Goal: Transaction & Acquisition: Purchase product/service

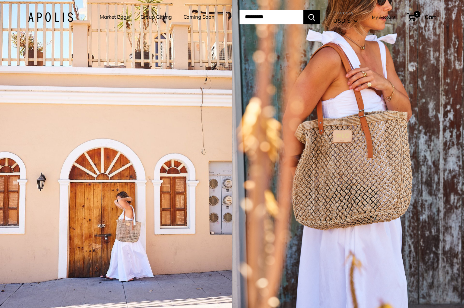
click at [112, 18] on link "Market Bags" at bounding box center [114, 16] width 29 height 9
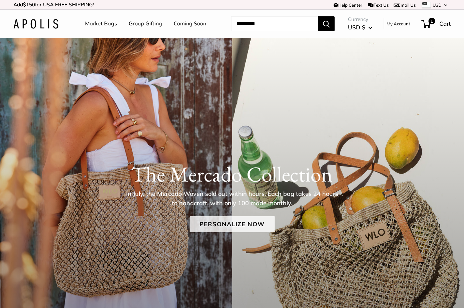
click at [246, 223] on link "Personalize Now" at bounding box center [232, 224] width 85 height 16
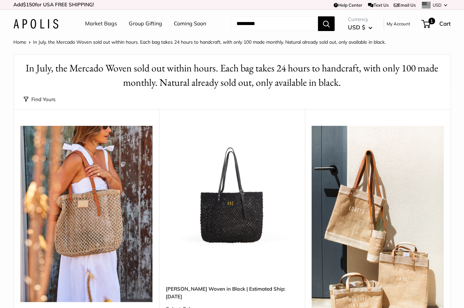
click at [110, 23] on link "Market Bags" at bounding box center [101, 24] width 32 height 10
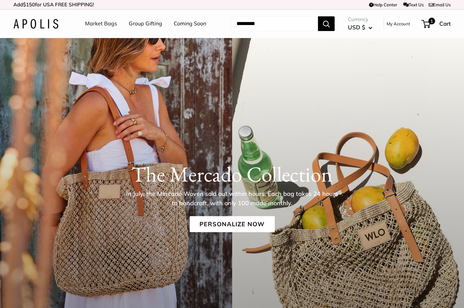
click at [151, 21] on link "Group Gifting" at bounding box center [145, 24] width 33 height 10
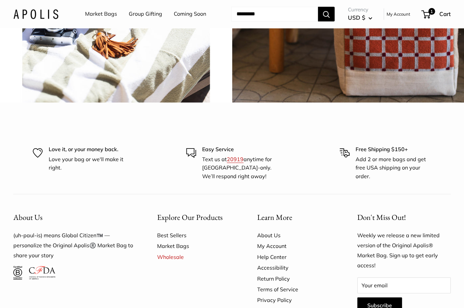
scroll to position [1617, 0]
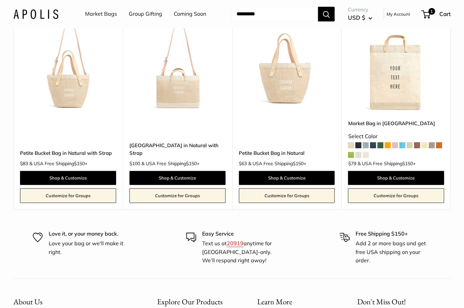
scroll to position [396, 0]
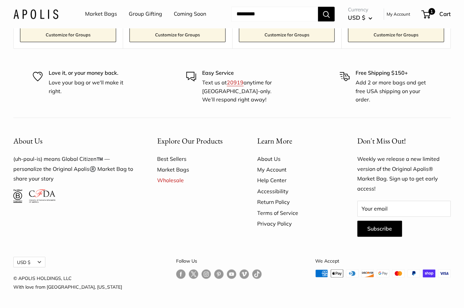
click at [178, 166] on link "Market Bags" at bounding box center [195, 169] width 77 height 11
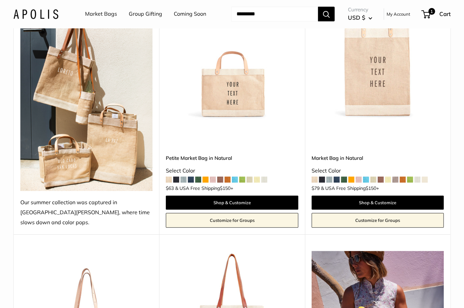
scroll to position [134, 0]
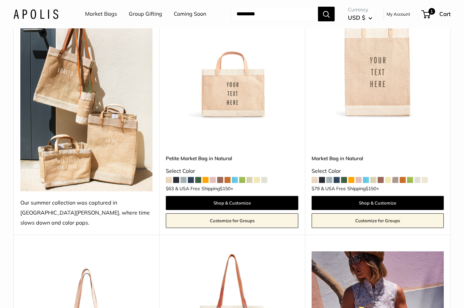
click at [0, 0] on img at bounding box center [0, 0] width 0 height 0
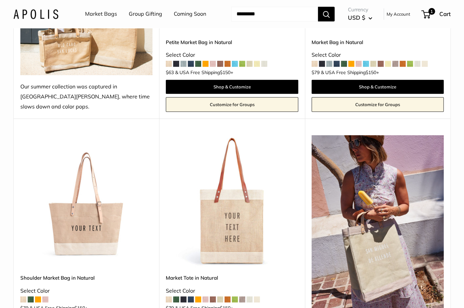
scroll to position [282, 0]
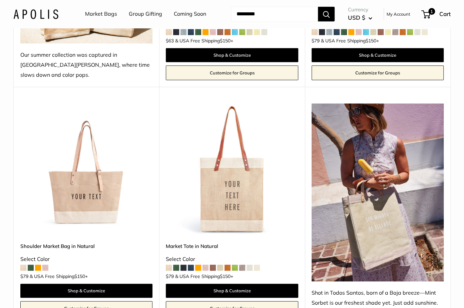
click at [0, 0] on img at bounding box center [0, 0] width 0 height 0
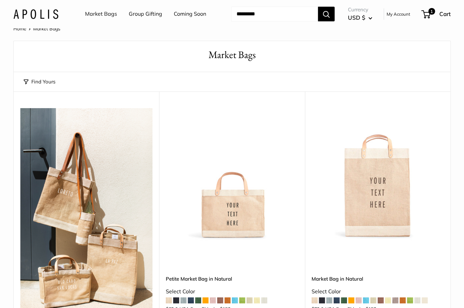
scroll to position [6, 0]
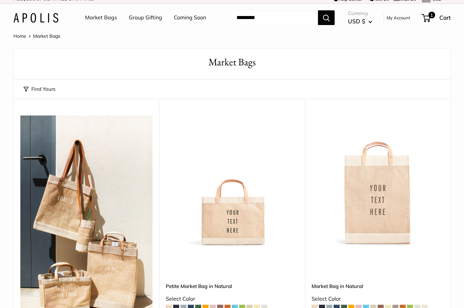
click at [0, 0] on img at bounding box center [0, 0] width 0 height 0
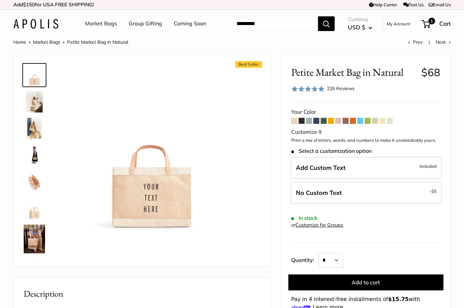
click at [318, 121] on span at bounding box center [316, 121] width 6 height 6
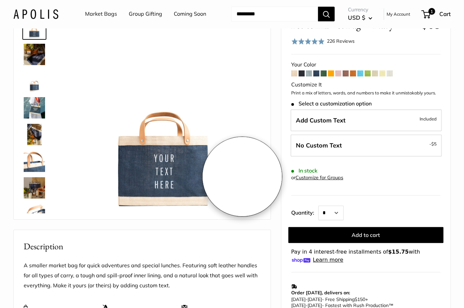
scroll to position [52, 0]
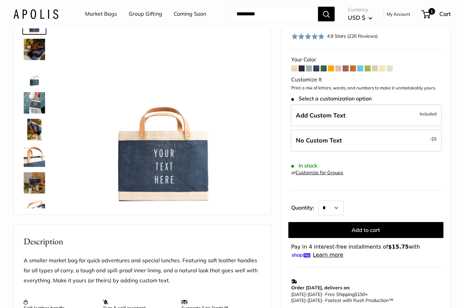
click at [25, 39] on img at bounding box center [34, 49] width 21 height 21
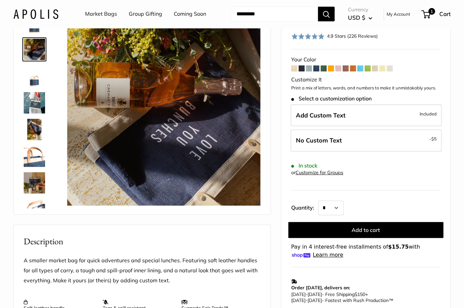
click at [35, 73] on img at bounding box center [34, 75] width 21 height 21
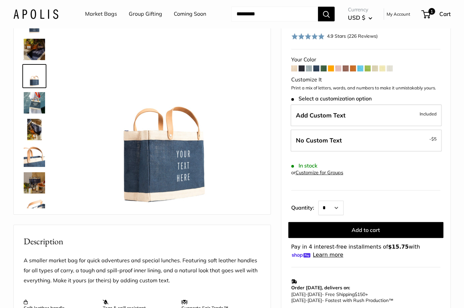
click at [36, 105] on img at bounding box center [34, 102] width 21 height 21
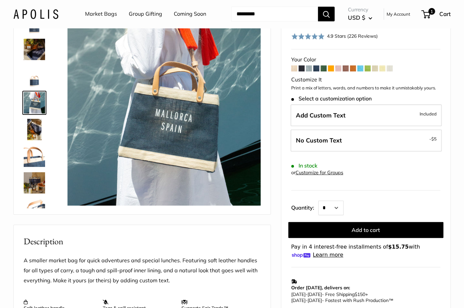
click at [36, 125] on img at bounding box center [34, 129] width 21 height 21
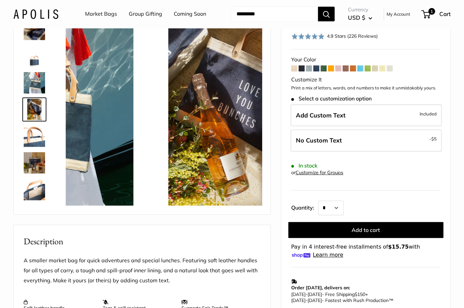
scroll to position [21, 0]
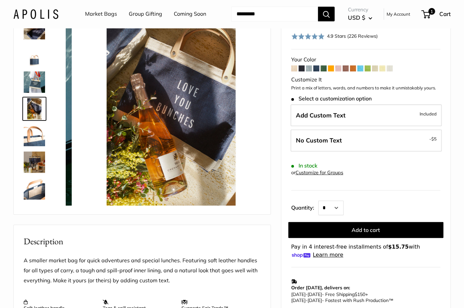
click at [37, 148] on div at bounding box center [37, 108] width 32 height 200
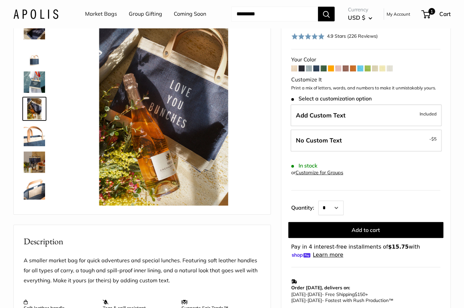
click at [30, 182] on img at bounding box center [34, 188] width 21 height 21
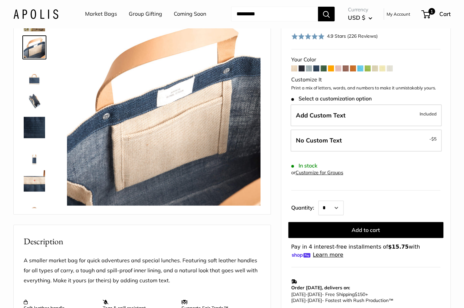
scroll to position [176, 0]
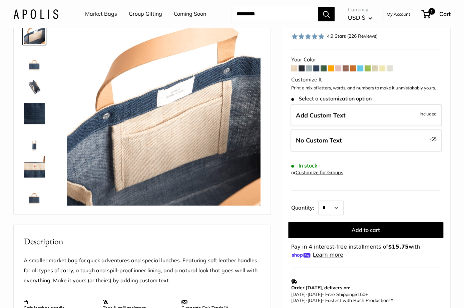
click at [37, 195] on img at bounding box center [34, 193] width 21 height 21
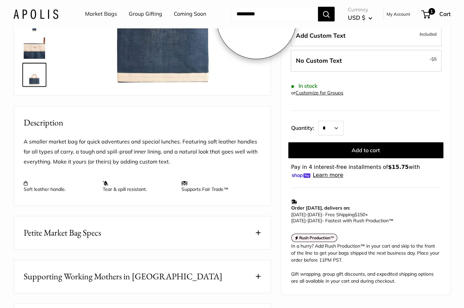
scroll to position [203, 0]
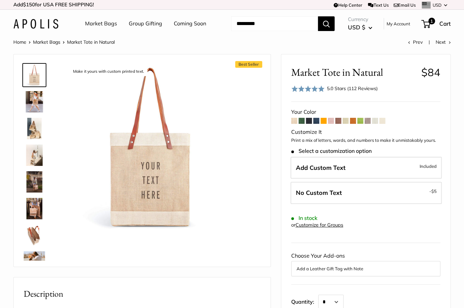
click at [347, 118] on span at bounding box center [346, 121] width 6 height 6
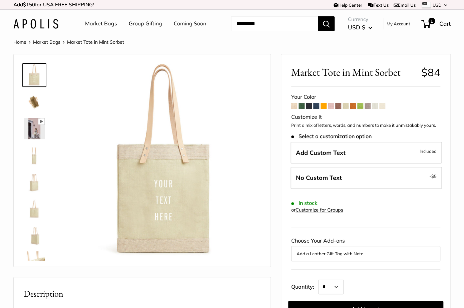
scroll to position [43, 0]
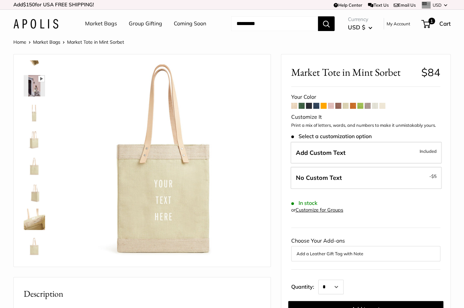
click at [32, 247] on img at bounding box center [34, 245] width 21 height 21
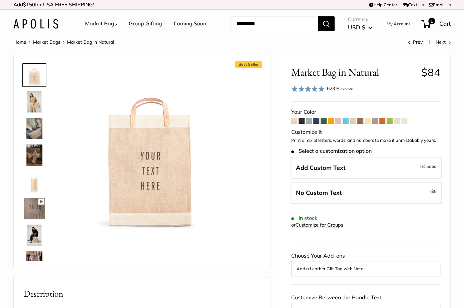
click at [361, 119] on span at bounding box center [360, 121] width 6 height 6
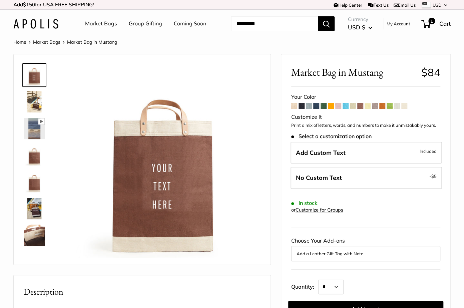
scroll to position [1, 0]
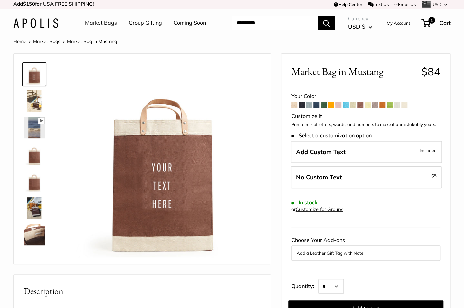
click at [36, 183] on img at bounding box center [34, 181] width 21 height 21
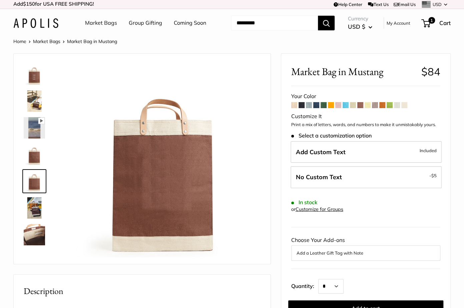
click at [100, 22] on link "Market Bags" at bounding box center [101, 23] width 32 height 10
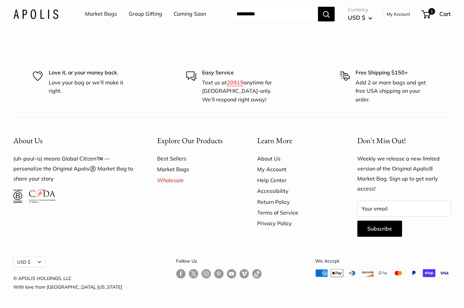
click at [173, 167] on link "Market Bags" at bounding box center [195, 169] width 77 height 11
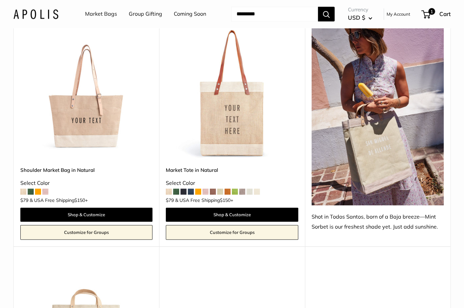
scroll to position [422, 0]
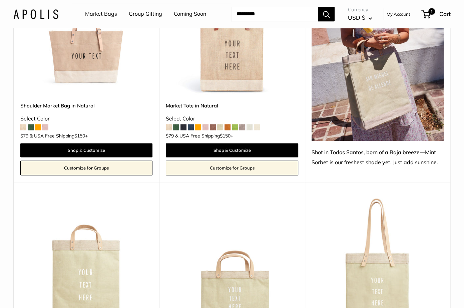
click at [0, 0] on img at bounding box center [0, 0] width 0 height 0
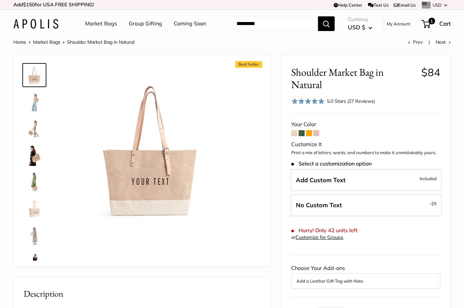
click at [316, 133] on span at bounding box center [316, 133] width 6 height 6
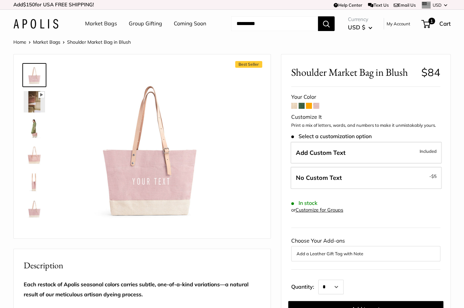
click at [253, 25] on input "Search..." at bounding box center [274, 23] width 87 height 15
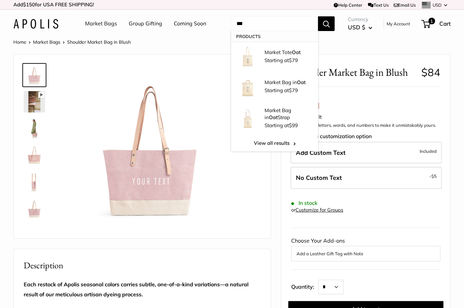
type input "***"
click at [318, 16] on button "Search" at bounding box center [326, 23] width 17 height 15
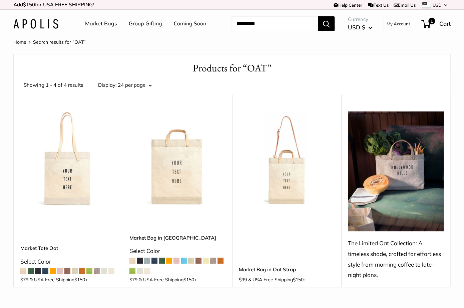
click at [0, 0] on img at bounding box center [0, 0] width 0 height 0
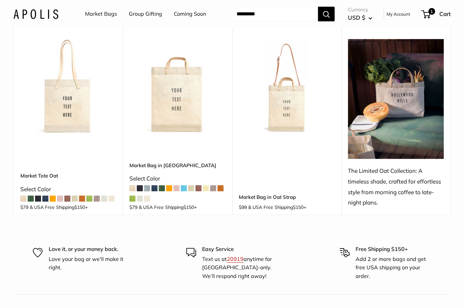
scroll to position [78, 0]
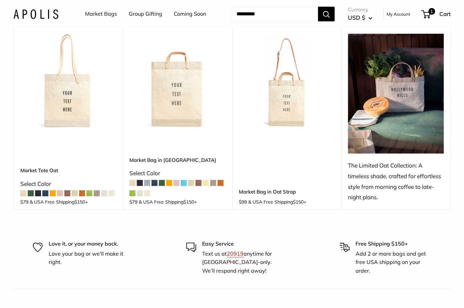
click at [412, 106] on img at bounding box center [396, 94] width 96 height 120
click at [396, 90] on img at bounding box center [396, 94] width 96 height 120
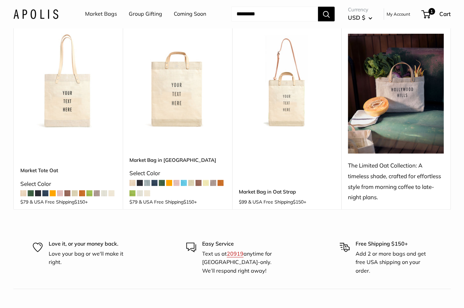
click at [396, 90] on img at bounding box center [396, 94] width 96 height 120
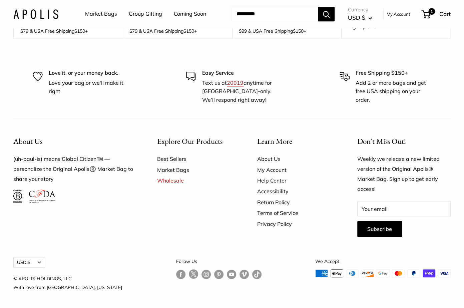
scroll to position [0, 0]
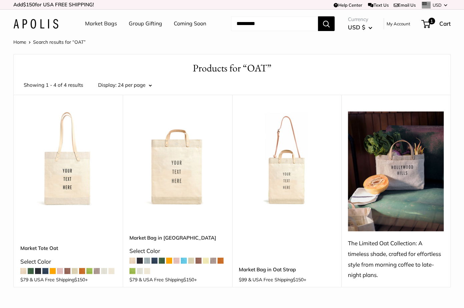
click at [271, 19] on input "Search..." at bounding box center [274, 23] width 87 height 15
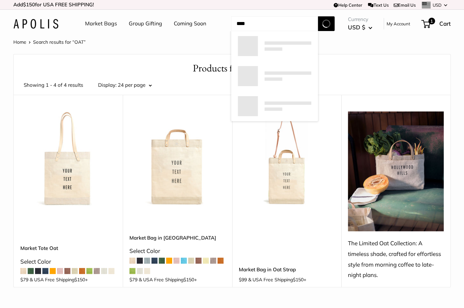
type input "****"
click at [318, 16] on button "Search" at bounding box center [326, 23] width 17 height 15
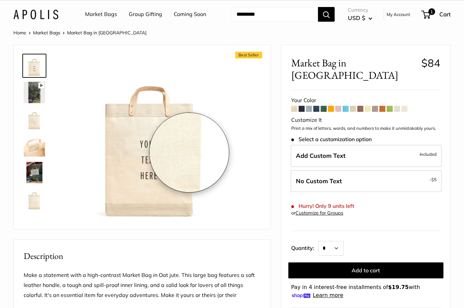
scroll to position [12, 0]
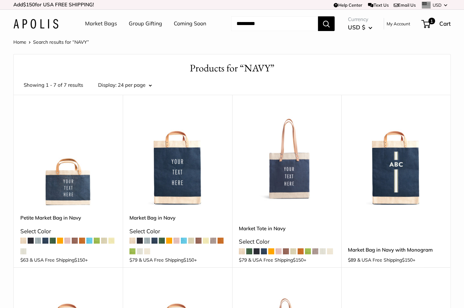
click at [97, 28] on link "Market Bags" at bounding box center [101, 24] width 32 height 10
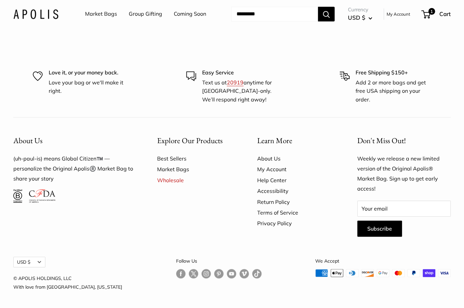
scroll to position [1888, 0]
click at [174, 168] on link "Market Bags" at bounding box center [195, 169] width 77 height 11
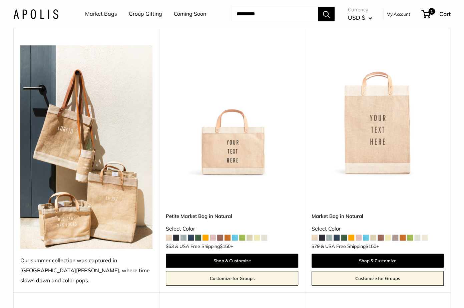
scroll to position [114, 0]
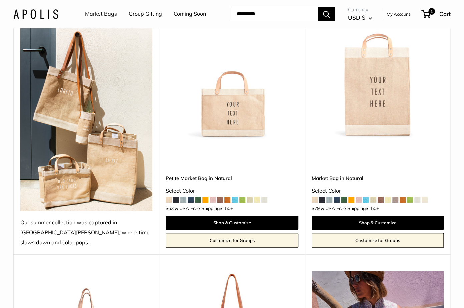
click at [322, 197] on span at bounding box center [322, 200] width 6 height 6
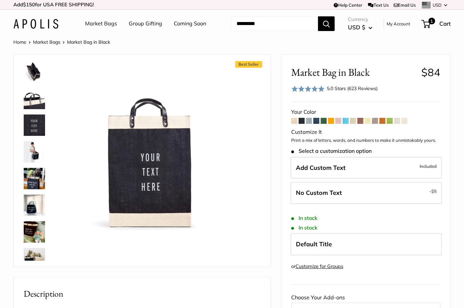
click at [37, 177] on img at bounding box center [34, 178] width 21 height 21
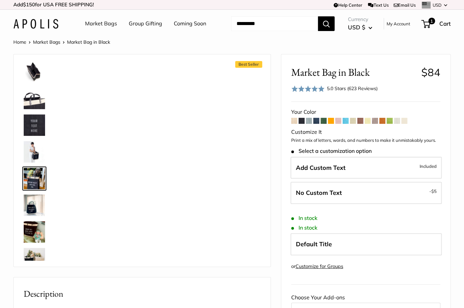
scroll to position [234, 0]
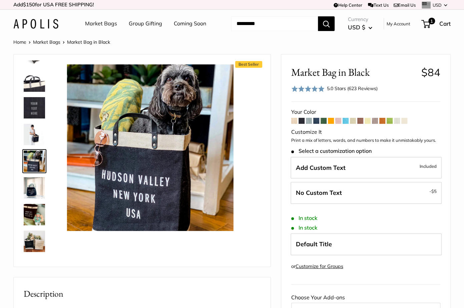
click at [37, 185] on img at bounding box center [34, 187] width 21 height 21
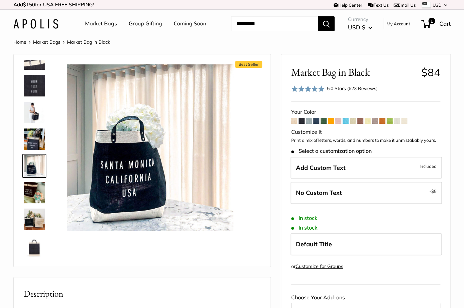
click at [36, 203] on img at bounding box center [34, 192] width 21 height 21
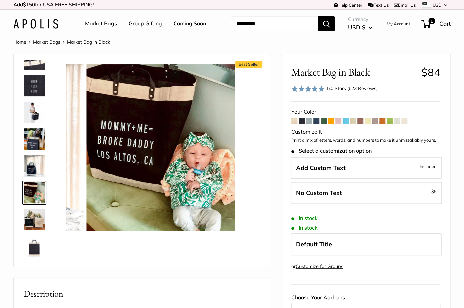
click at [36, 217] on img at bounding box center [34, 219] width 21 height 21
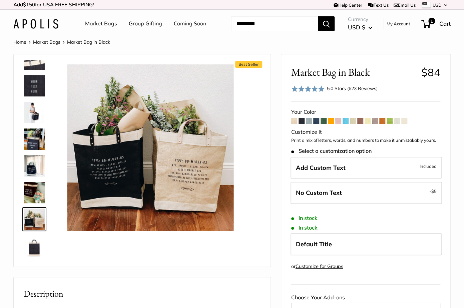
click at [36, 242] on img at bounding box center [34, 245] width 21 height 21
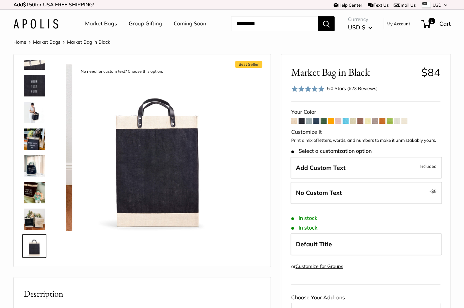
click at [35, 154] on link at bounding box center [34, 166] width 24 height 24
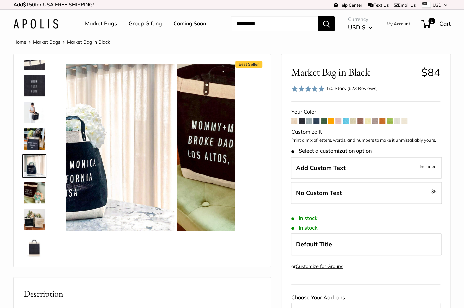
click at [35, 139] on img at bounding box center [34, 138] width 21 height 21
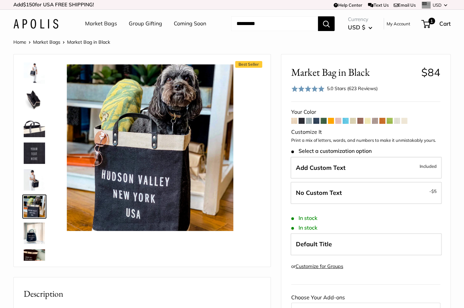
click at [34, 102] on img at bounding box center [34, 99] width 21 height 21
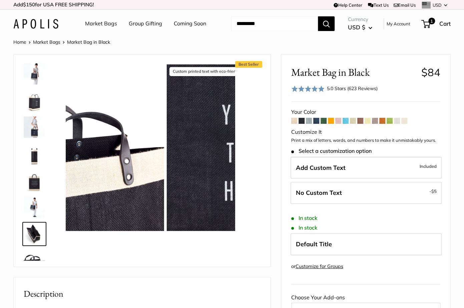
scroll to position [0, 0]
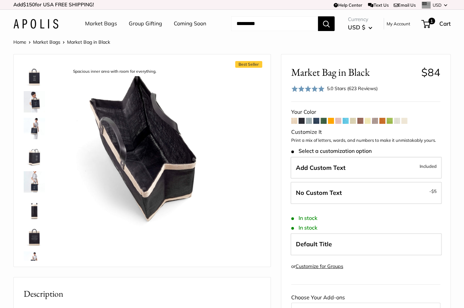
click at [336, 120] on span at bounding box center [338, 121] width 6 height 6
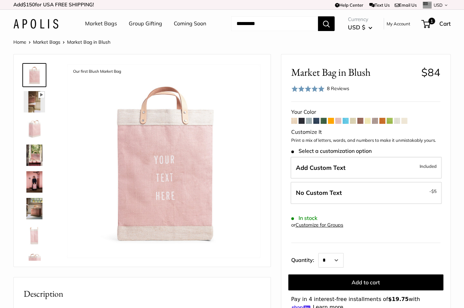
click at [36, 140] on div at bounding box center [37, 160] width 32 height 200
click at [35, 134] on img at bounding box center [34, 128] width 21 height 21
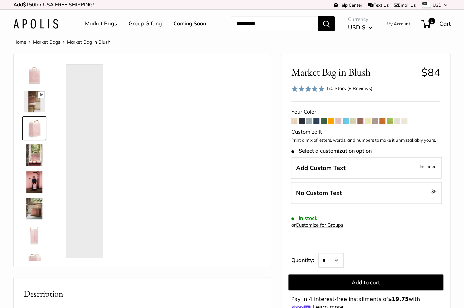
click at [34, 153] on img at bounding box center [34, 155] width 21 height 21
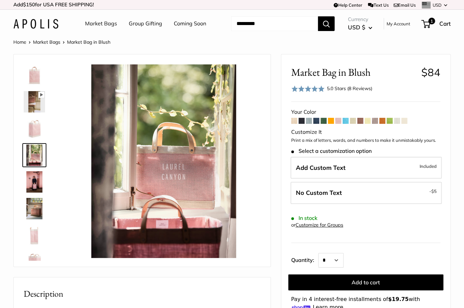
click at [33, 74] on img at bounding box center [34, 74] width 21 height 21
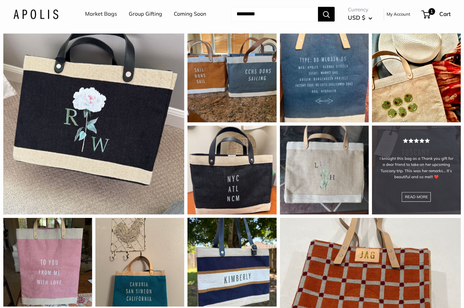
scroll to position [608, 0]
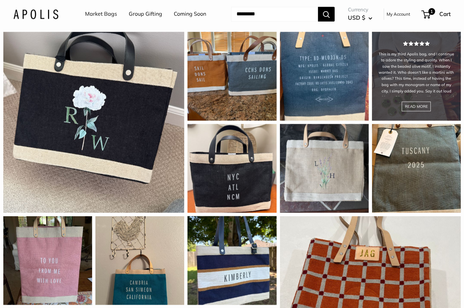
click at [392, 115] on div "This is my third Apolis bag, and I continue to adore the styling and quality. W…" at bounding box center [416, 76] width 89 height 89
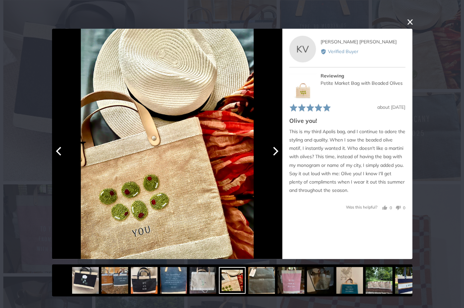
scroll to position [641, 0]
click at [274, 156] on button "Next" at bounding box center [275, 151] width 15 height 15
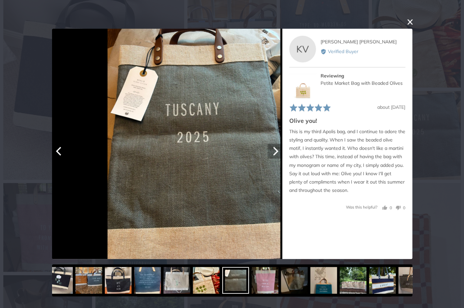
click at [274, 153] on icon "Next" at bounding box center [274, 151] width 9 height 9
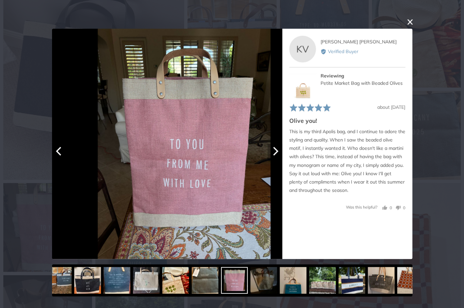
click at [274, 153] on icon "Next" at bounding box center [274, 151] width 9 height 9
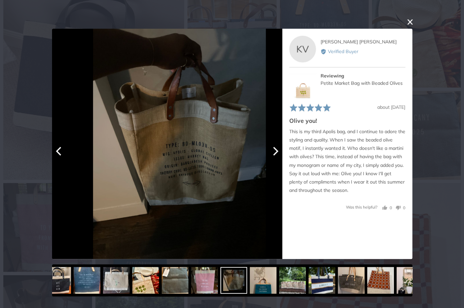
click at [274, 153] on icon "Next" at bounding box center [274, 151] width 9 height 9
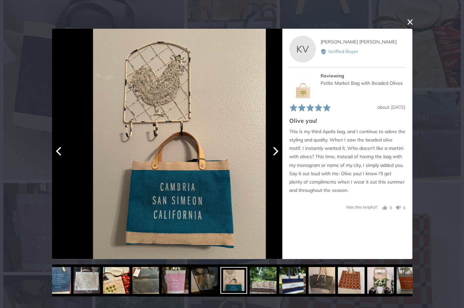
click at [274, 153] on icon "Next" at bounding box center [274, 151] width 9 height 9
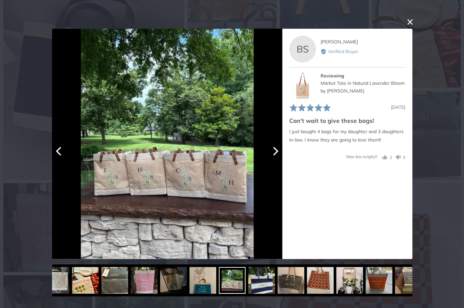
click at [275, 153] on icon "Next" at bounding box center [275, 151] width 5 height 9
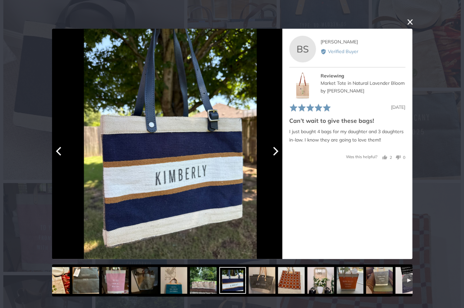
click at [275, 153] on icon "Next" at bounding box center [275, 151] width 5 height 9
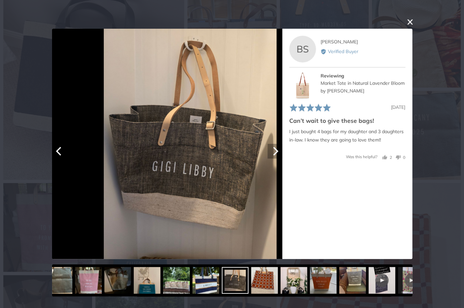
click at [275, 153] on icon "Next" at bounding box center [275, 151] width 5 height 9
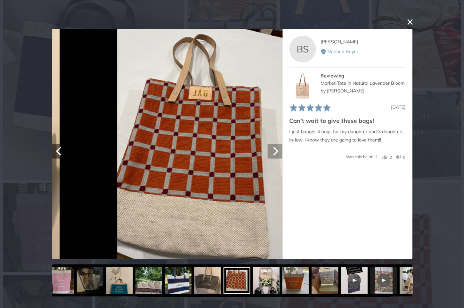
click at [275, 153] on icon "Next" at bounding box center [275, 151] width 5 height 9
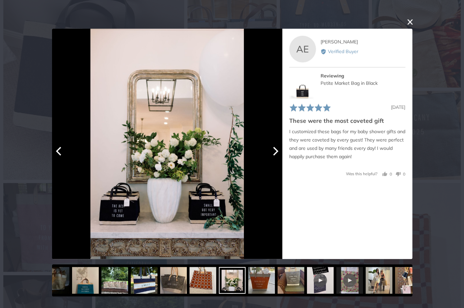
click at [275, 153] on icon "Next" at bounding box center [275, 151] width 5 height 9
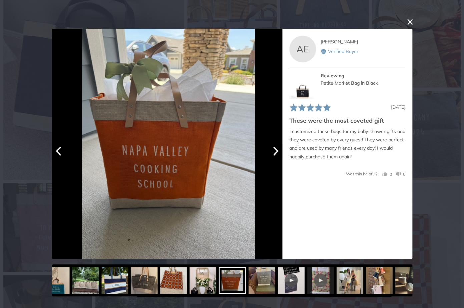
click at [275, 153] on icon "Next" at bounding box center [275, 151] width 5 height 9
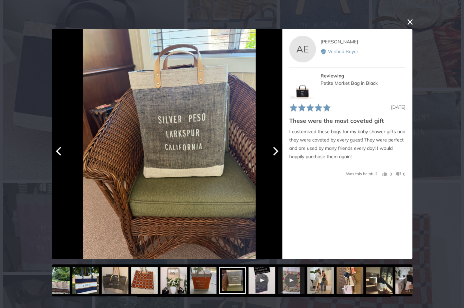
click at [275, 153] on icon "Next" at bounding box center [275, 151] width 5 height 9
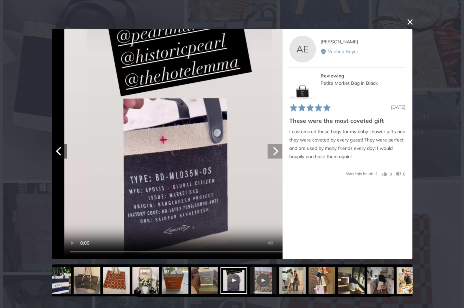
click at [275, 153] on icon "Next" at bounding box center [275, 151] width 5 height 9
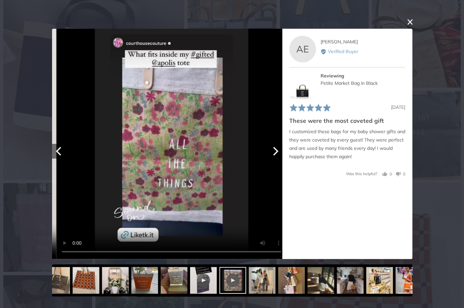
click at [275, 153] on icon "Next" at bounding box center [275, 151] width 5 height 9
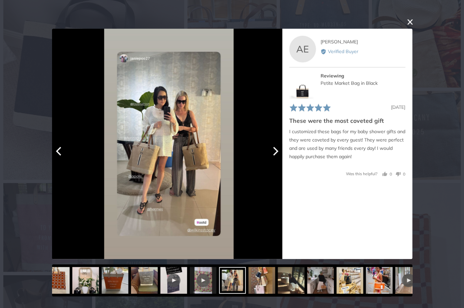
click at [275, 153] on icon "Next" at bounding box center [275, 151] width 5 height 9
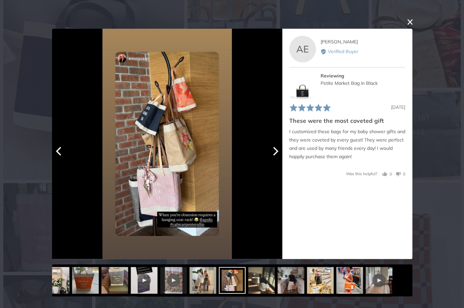
click at [275, 153] on icon "Next" at bounding box center [275, 151] width 5 height 9
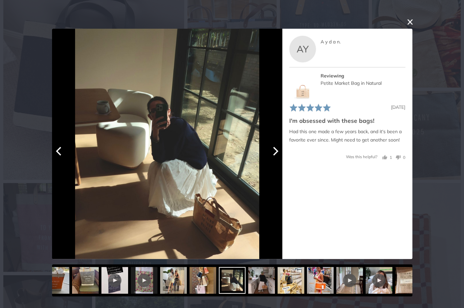
click at [275, 153] on icon "Next" at bounding box center [275, 151] width 5 height 9
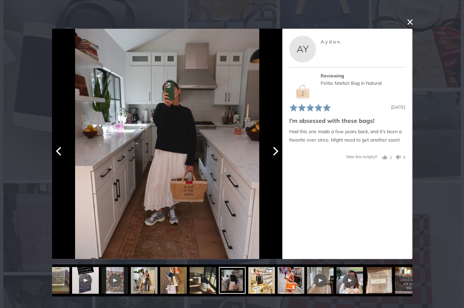
click at [275, 153] on icon "Next" at bounding box center [275, 151] width 5 height 9
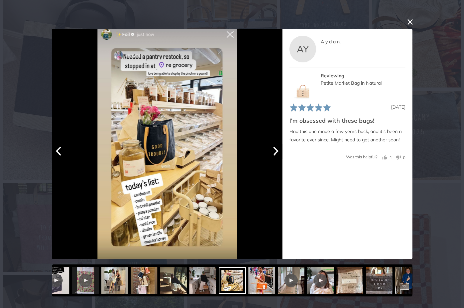
click at [275, 153] on icon "Next" at bounding box center [275, 151] width 5 height 9
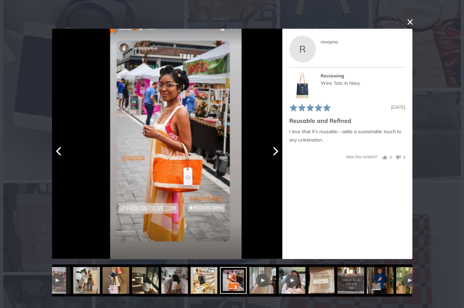
click at [275, 153] on icon "Next" at bounding box center [275, 151] width 5 height 9
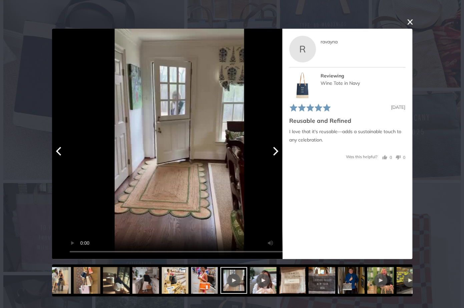
click at [275, 153] on icon "Next" at bounding box center [275, 151] width 5 height 9
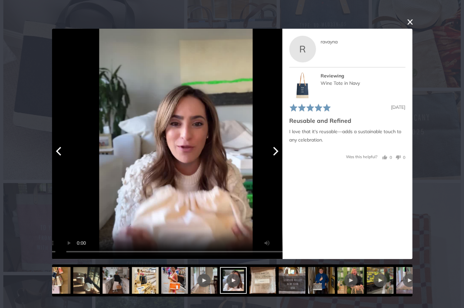
click at [275, 153] on icon "Next" at bounding box center [275, 151] width 5 height 9
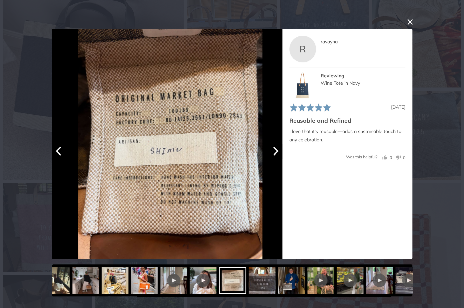
click at [275, 153] on icon "Next" at bounding box center [275, 151] width 5 height 9
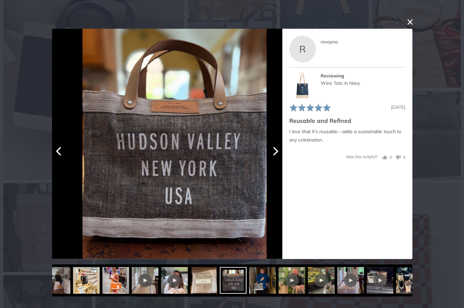
click at [275, 153] on icon "Next" at bounding box center [275, 151] width 5 height 9
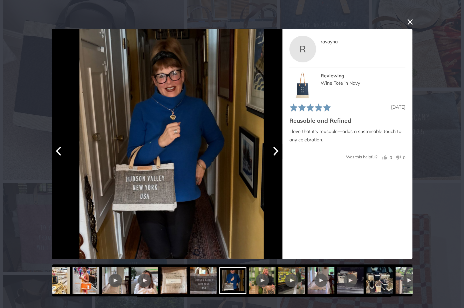
click at [275, 153] on icon "Next" at bounding box center [275, 151] width 5 height 9
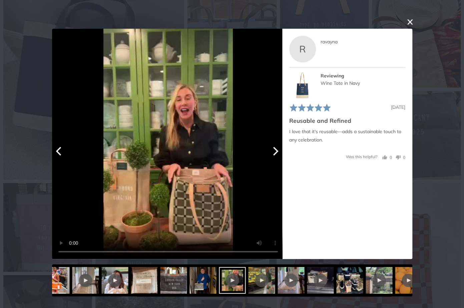
click at [275, 153] on icon "Next" at bounding box center [275, 151] width 5 height 9
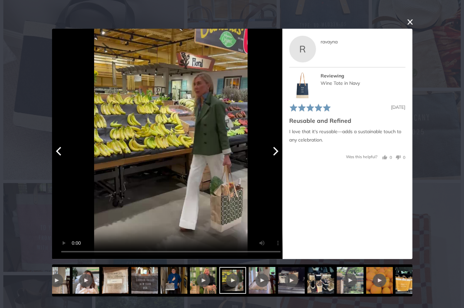
click at [275, 153] on icon "Next" at bounding box center [275, 151] width 5 height 9
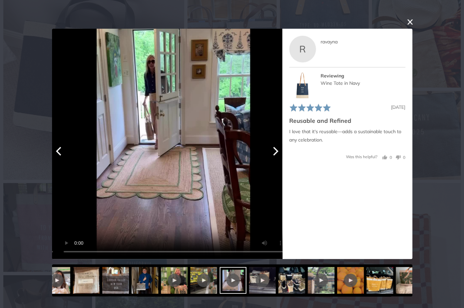
click at [275, 153] on icon "Next" at bounding box center [275, 151] width 5 height 9
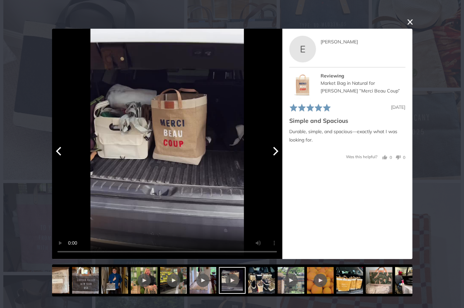
click at [275, 153] on icon "Next" at bounding box center [275, 151] width 5 height 9
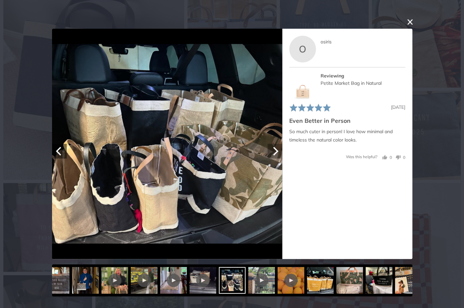
click at [275, 153] on icon "Next" at bounding box center [275, 151] width 5 height 9
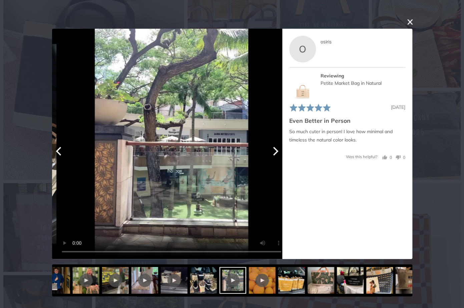
click at [275, 153] on icon "Next" at bounding box center [275, 151] width 5 height 9
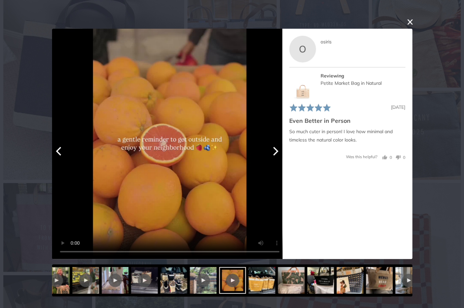
click at [275, 153] on icon "Next" at bounding box center [275, 151] width 5 height 9
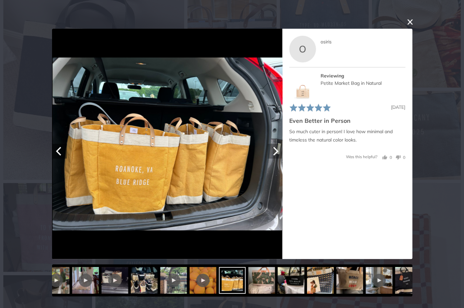
click at [275, 153] on icon "Next" at bounding box center [275, 151] width 5 height 9
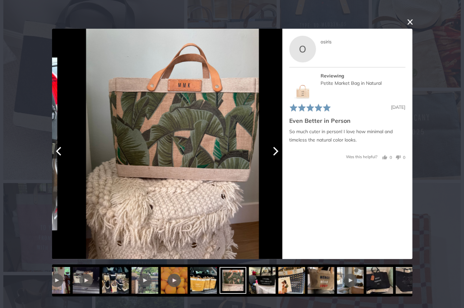
click at [275, 153] on icon "Next" at bounding box center [275, 151] width 5 height 9
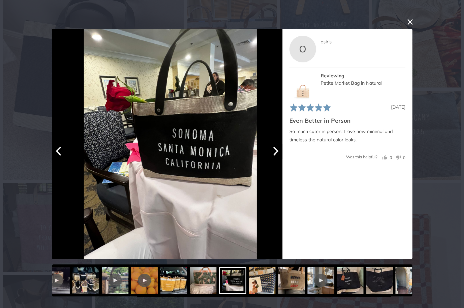
click at [275, 153] on icon "Next" at bounding box center [275, 151] width 5 height 9
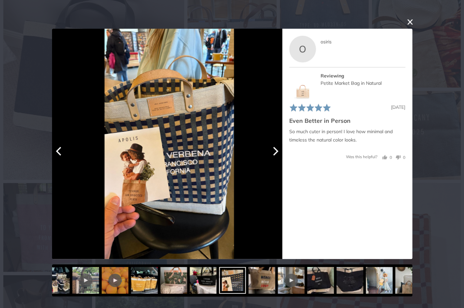
click at [276, 153] on icon "Next" at bounding box center [275, 151] width 5 height 9
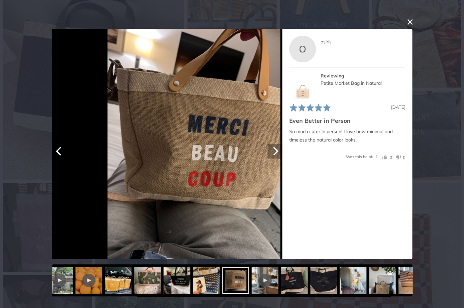
click at [276, 153] on icon "Next" at bounding box center [275, 151] width 5 height 9
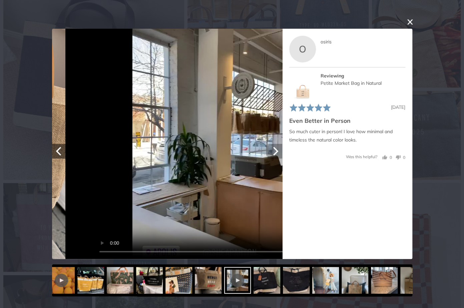
click at [276, 153] on icon "Next" at bounding box center [275, 151] width 5 height 9
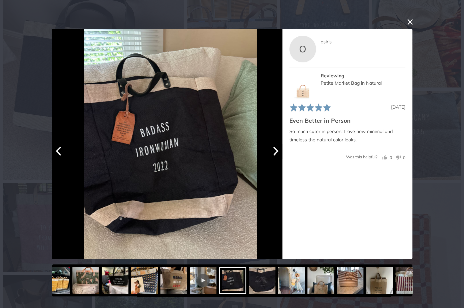
click at [276, 153] on icon "Next" at bounding box center [275, 151] width 5 height 9
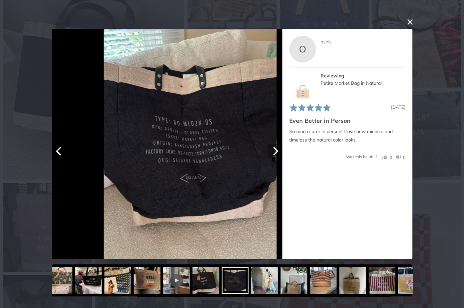
click at [276, 153] on icon "Next" at bounding box center [275, 151] width 5 height 9
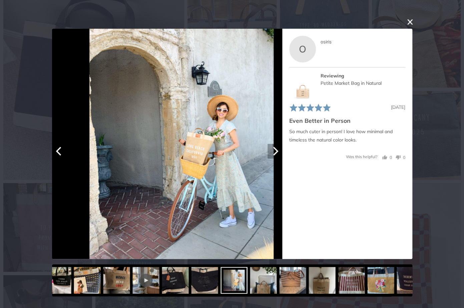
click at [276, 153] on icon "Next" at bounding box center [275, 151] width 5 height 9
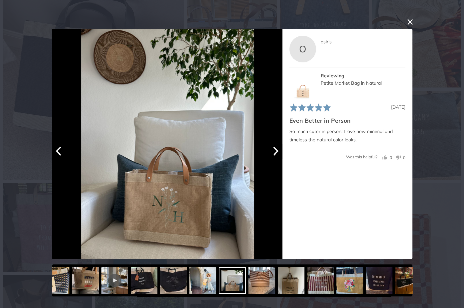
click at [276, 153] on icon "Next" at bounding box center [275, 151] width 5 height 9
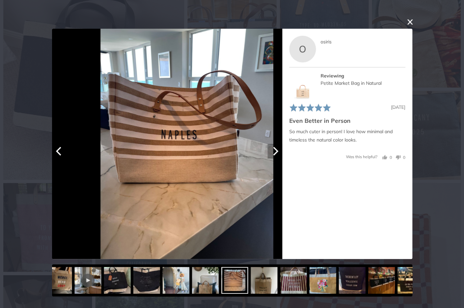
click at [276, 153] on icon "Next" at bounding box center [275, 151] width 5 height 9
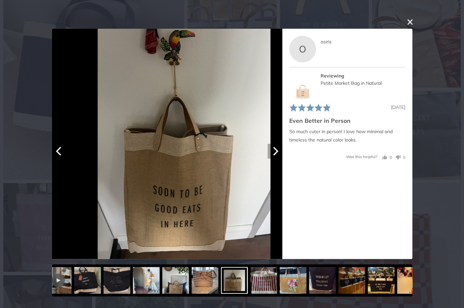
click at [276, 153] on icon "Next" at bounding box center [275, 151] width 5 height 9
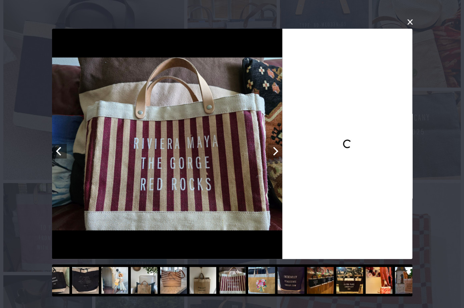
click at [276, 153] on icon "Next" at bounding box center [275, 151] width 5 height 9
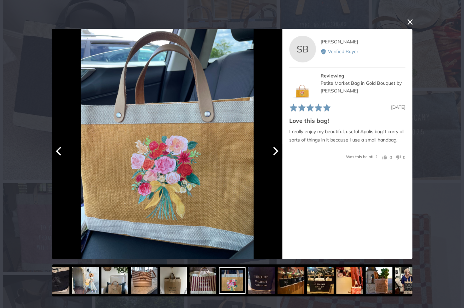
click at [275, 153] on icon "Next" at bounding box center [275, 151] width 5 height 9
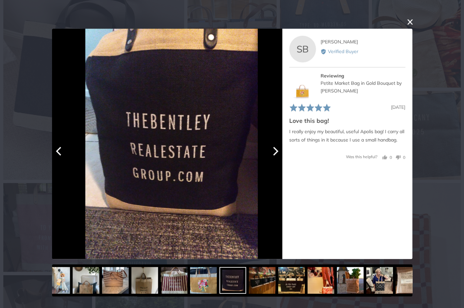
click at [275, 153] on icon "Next" at bounding box center [275, 151] width 5 height 9
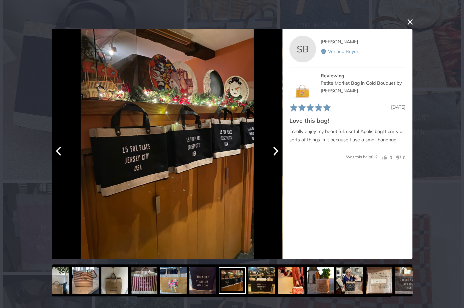
click at [275, 153] on icon "Next" at bounding box center [275, 151] width 5 height 9
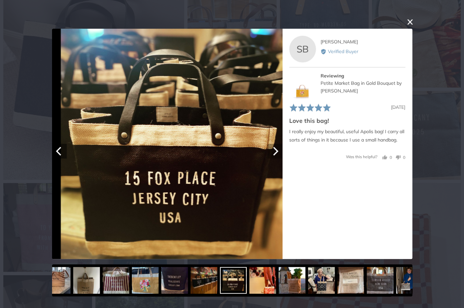
click at [276, 153] on icon "Next" at bounding box center [275, 151] width 5 height 9
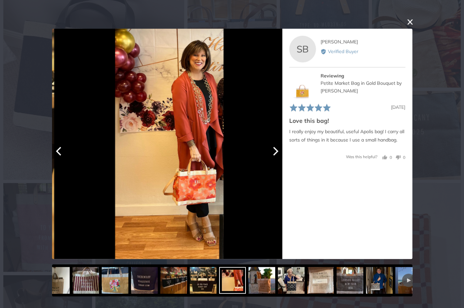
click at [276, 154] on icon "Next" at bounding box center [275, 151] width 5 height 9
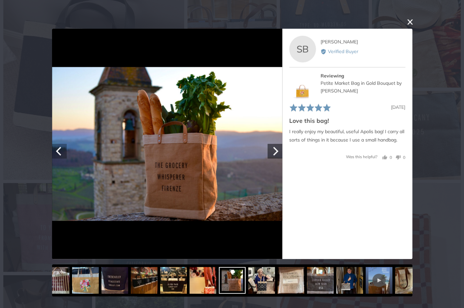
click at [64, 153] on button "Previous" at bounding box center [59, 151] width 15 height 15
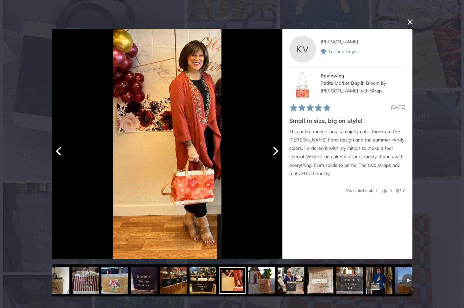
click at [275, 147] on icon "Next" at bounding box center [274, 151] width 9 height 9
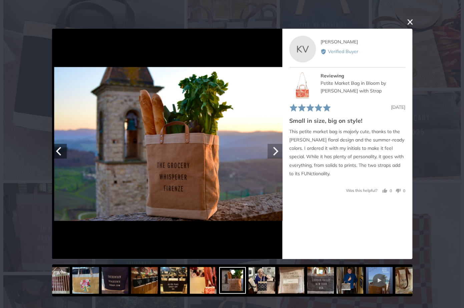
click at [275, 147] on icon "Next" at bounding box center [274, 151] width 9 height 9
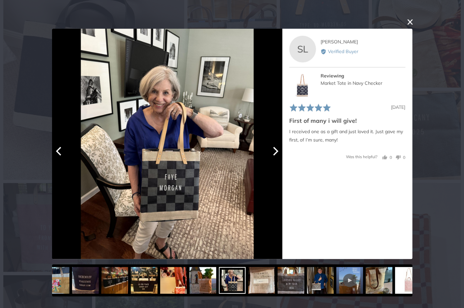
click at [276, 149] on icon "Next" at bounding box center [274, 151] width 9 height 9
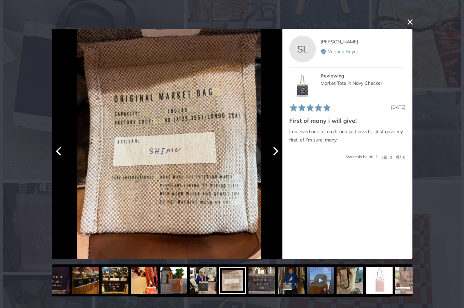
click at [276, 149] on icon "Next" at bounding box center [274, 151] width 9 height 9
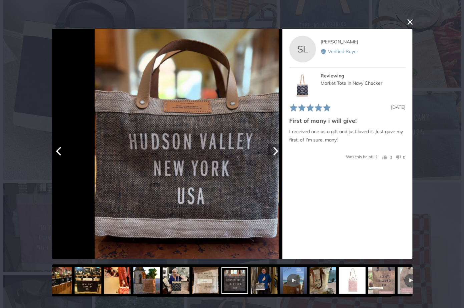
click at [276, 149] on icon "Next" at bounding box center [274, 151] width 9 height 9
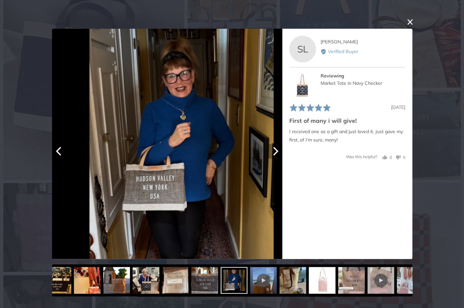
click at [277, 149] on icon "Next" at bounding box center [274, 151] width 9 height 9
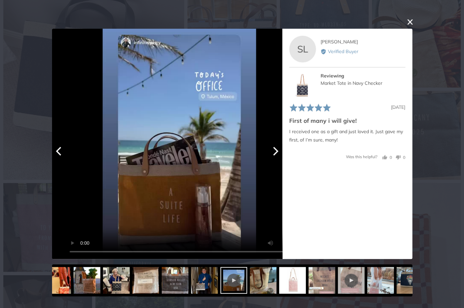
click at [277, 149] on icon "Next" at bounding box center [274, 151] width 9 height 9
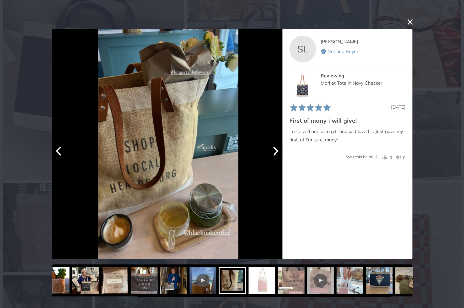
click at [277, 149] on icon "Next" at bounding box center [274, 151] width 9 height 9
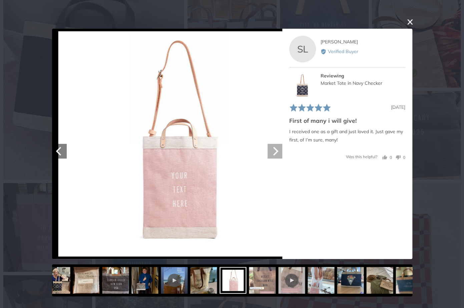
click at [277, 150] on icon "Next" at bounding box center [274, 151] width 9 height 9
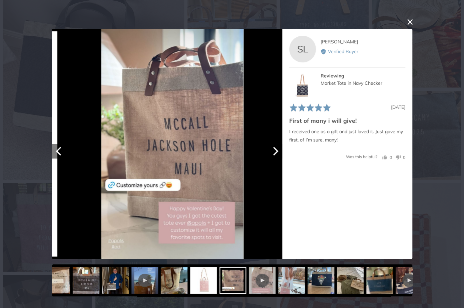
click at [277, 150] on icon "Next" at bounding box center [274, 151] width 9 height 9
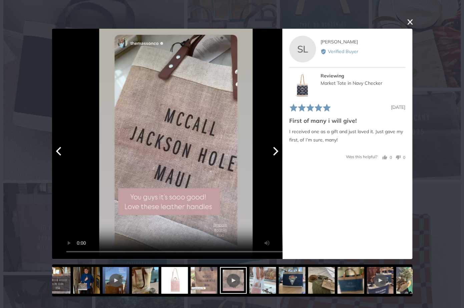
click at [278, 150] on icon "Next" at bounding box center [274, 151] width 9 height 9
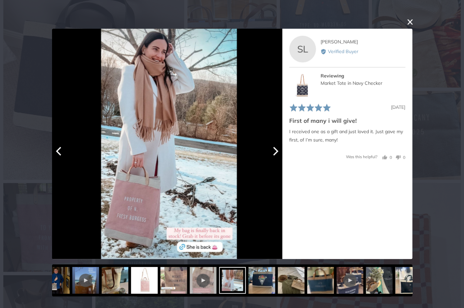
click at [278, 150] on icon "Next" at bounding box center [274, 151] width 9 height 9
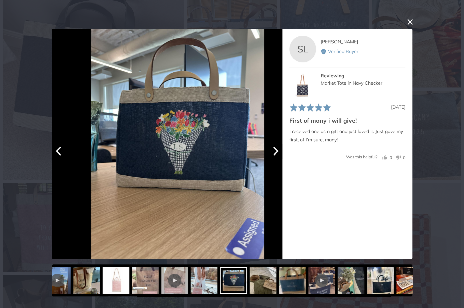
click at [278, 150] on icon "Next" at bounding box center [274, 151] width 9 height 9
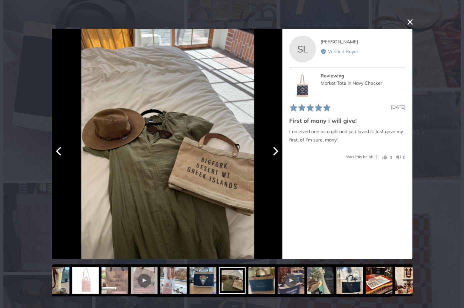
click at [278, 150] on icon "Next" at bounding box center [274, 151] width 9 height 9
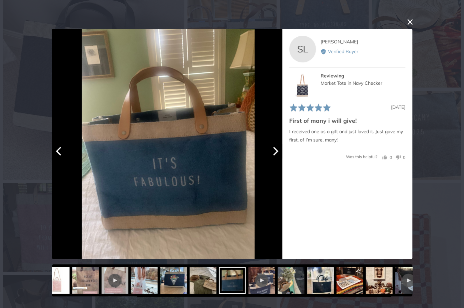
click at [278, 150] on icon "Next" at bounding box center [274, 151] width 9 height 9
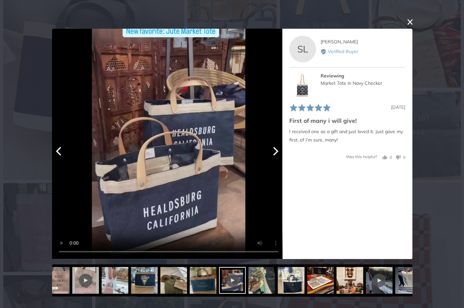
click at [278, 150] on icon "Next" at bounding box center [274, 151] width 9 height 9
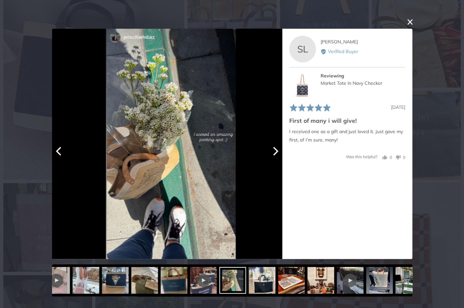
click at [279, 150] on icon "Next" at bounding box center [274, 151] width 9 height 9
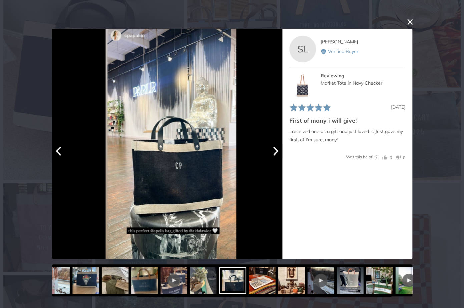
click at [279, 150] on icon "Next" at bounding box center [274, 151] width 9 height 9
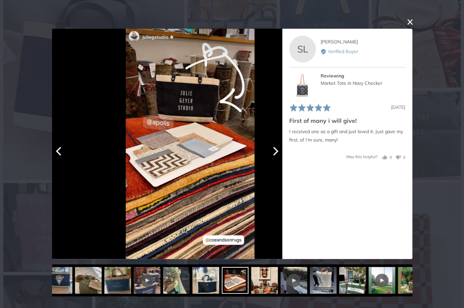
click at [279, 150] on icon "Next" at bounding box center [274, 151] width 9 height 9
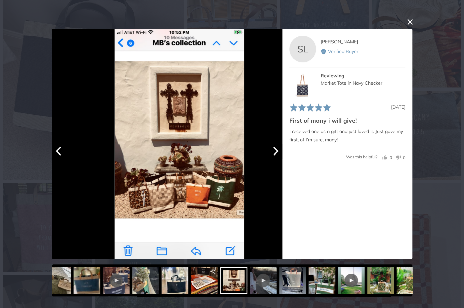
click at [279, 150] on icon "Next" at bounding box center [274, 151] width 9 height 9
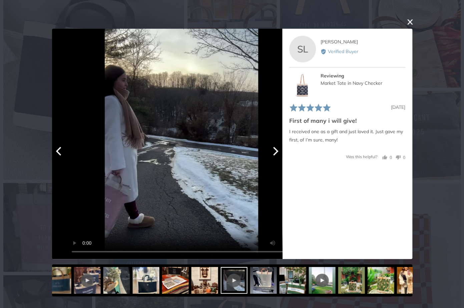
click at [279, 150] on icon "Next" at bounding box center [274, 151] width 9 height 9
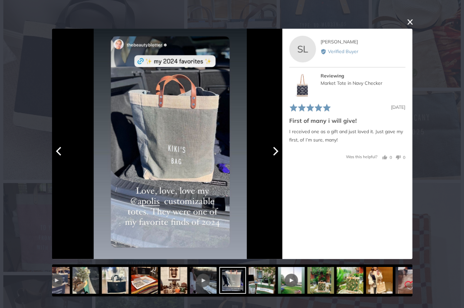
click at [279, 150] on icon "Next" at bounding box center [274, 151] width 9 height 9
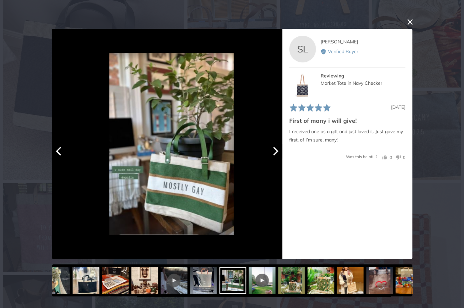
click at [279, 150] on icon "Next" at bounding box center [274, 151] width 9 height 9
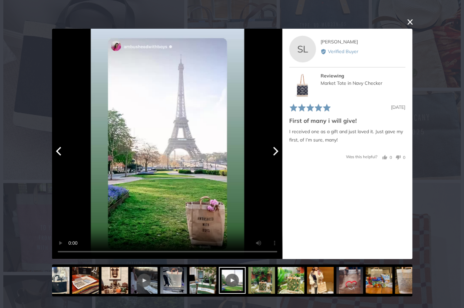
click at [279, 150] on button "Next" at bounding box center [275, 151] width 15 height 15
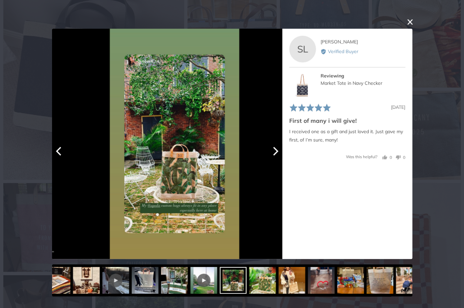
click at [279, 150] on button "Next" at bounding box center [275, 151] width 15 height 15
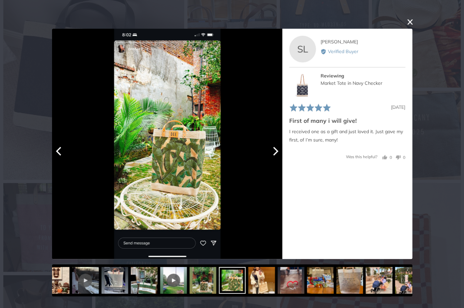
click at [279, 150] on button "Next" at bounding box center [275, 151] width 15 height 15
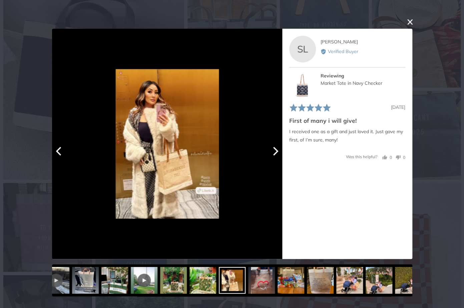
click at [279, 150] on button "Next" at bounding box center [275, 151] width 15 height 15
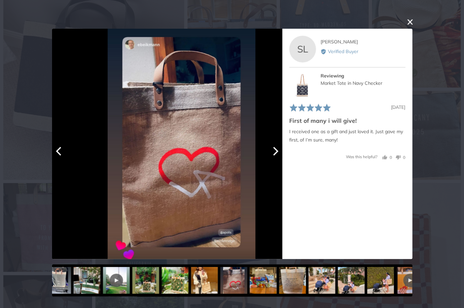
click at [279, 150] on button "Next" at bounding box center [275, 151] width 15 height 15
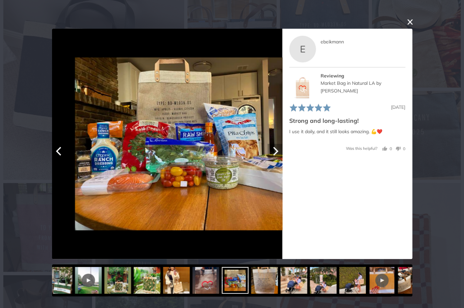
click at [280, 150] on button "Next" at bounding box center [275, 151] width 15 height 15
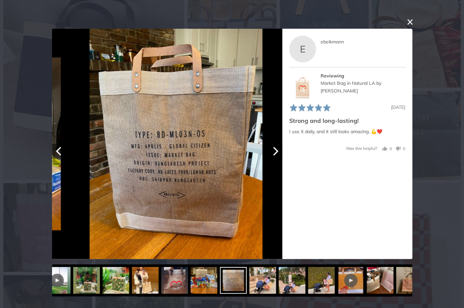
click at [280, 150] on button "Next" at bounding box center [275, 151] width 15 height 15
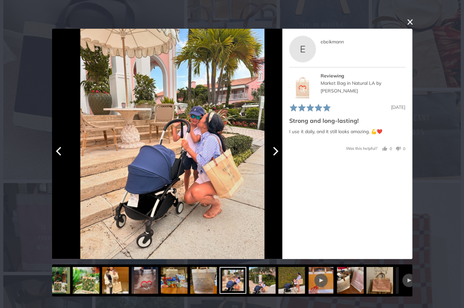
click at [280, 151] on button "Next" at bounding box center [275, 151] width 15 height 15
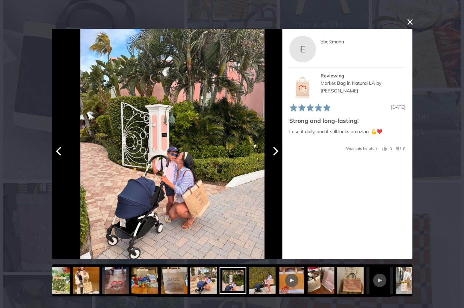
click at [280, 151] on button "Next" at bounding box center [275, 151] width 15 height 15
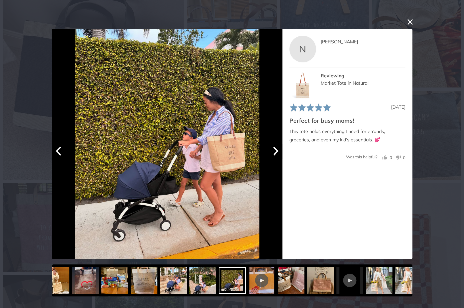
click at [281, 151] on button "Next" at bounding box center [275, 151] width 15 height 15
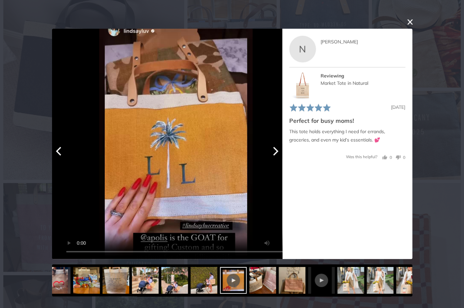
click at [281, 151] on button "Next" at bounding box center [275, 151] width 15 height 15
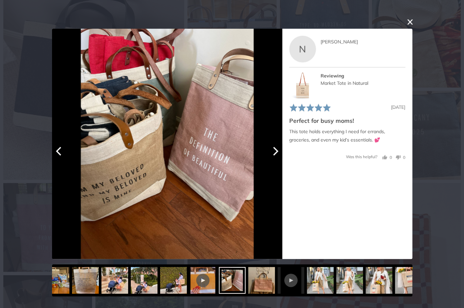
click at [281, 152] on button "Next" at bounding box center [275, 151] width 15 height 15
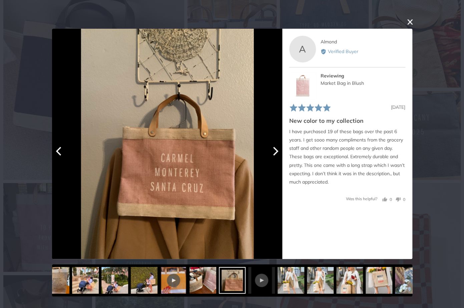
click at [282, 152] on button "Next" at bounding box center [275, 151] width 15 height 15
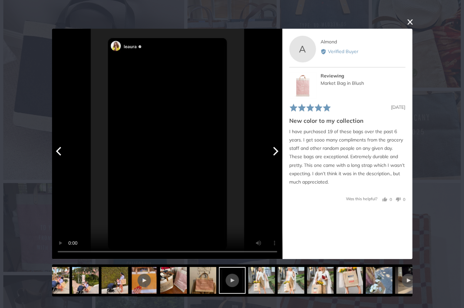
click at [280, 151] on button "Next" at bounding box center [275, 151] width 15 height 15
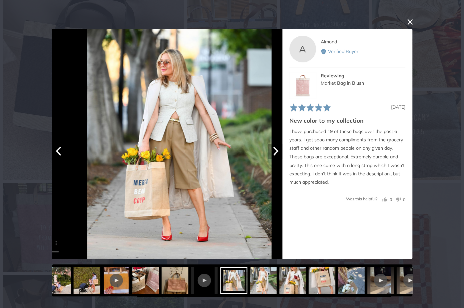
click at [279, 151] on button "Next" at bounding box center [275, 151] width 15 height 15
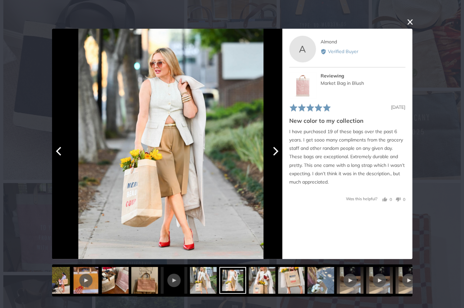
click at [279, 151] on button "Next" at bounding box center [275, 151] width 15 height 15
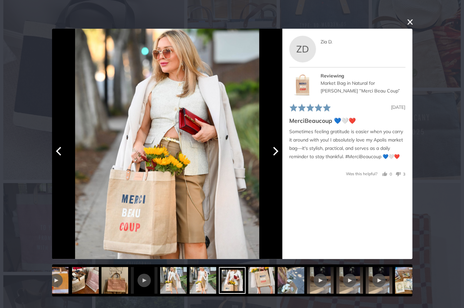
click at [280, 151] on button "Next" at bounding box center [275, 151] width 15 height 15
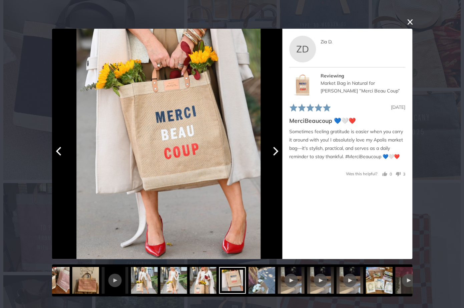
click at [280, 151] on button "Next" at bounding box center [275, 151] width 15 height 15
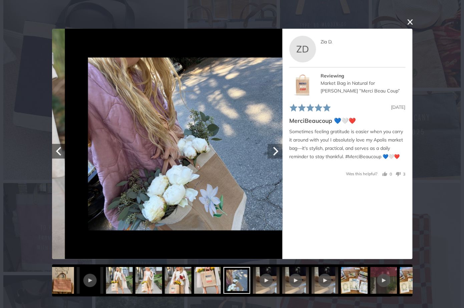
click at [280, 151] on button "Next" at bounding box center [275, 151] width 15 height 15
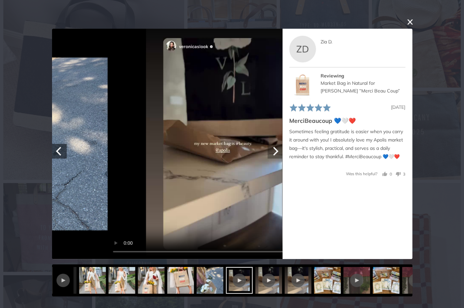
click at [280, 151] on button "Next" at bounding box center [275, 151] width 15 height 15
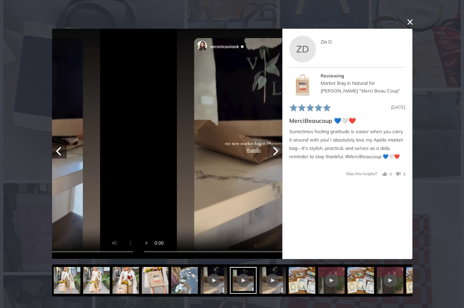
click at [280, 151] on button "Next" at bounding box center [275, 151] width 15 height 15
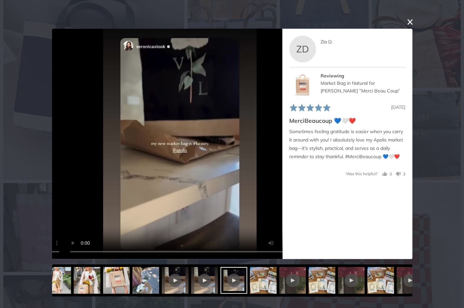
click at [409, 19] on button "close this modal window" at bounding box center [410, 22] width 8 height 8
